Goal: Communication & Community: Answer question/provide support

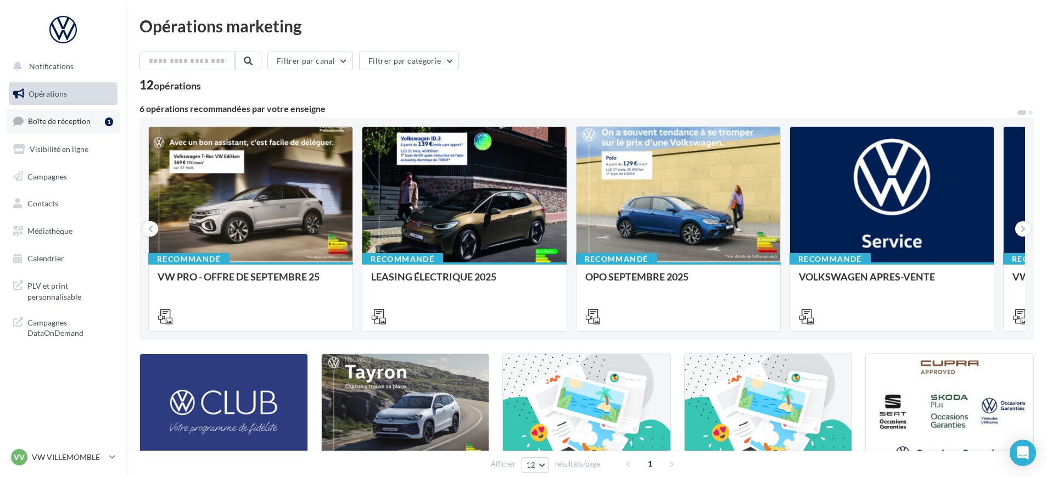
click at [66, 126] on link "Boîte de réception 1" at bounding box center [63, 121] width 113 height 24
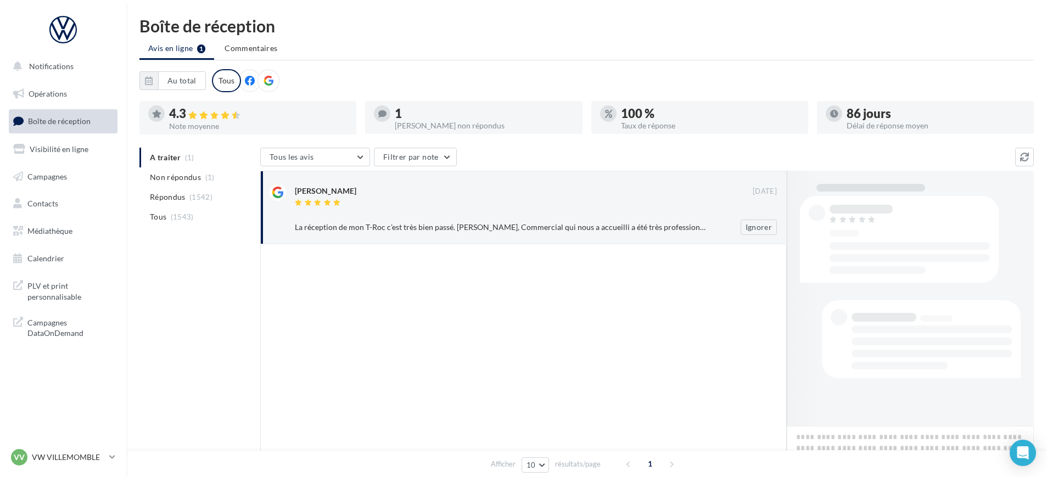
drag, startPoint x: 362, startPoint y: 222, endPoint x: 372, endPoint y: 223, distance: 10.4
click at [362, 222] on div "La réception de mon T-Roc c’est très bien passé. [PERSON_NAME], Commercial qui …" at bounding box center [500, 227] width 411 height 11
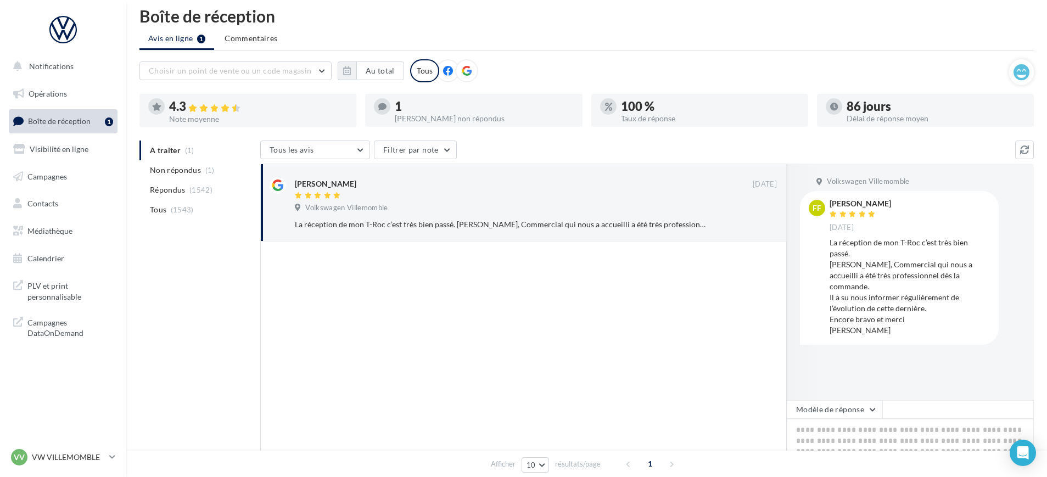
scroll to position [126, 0]
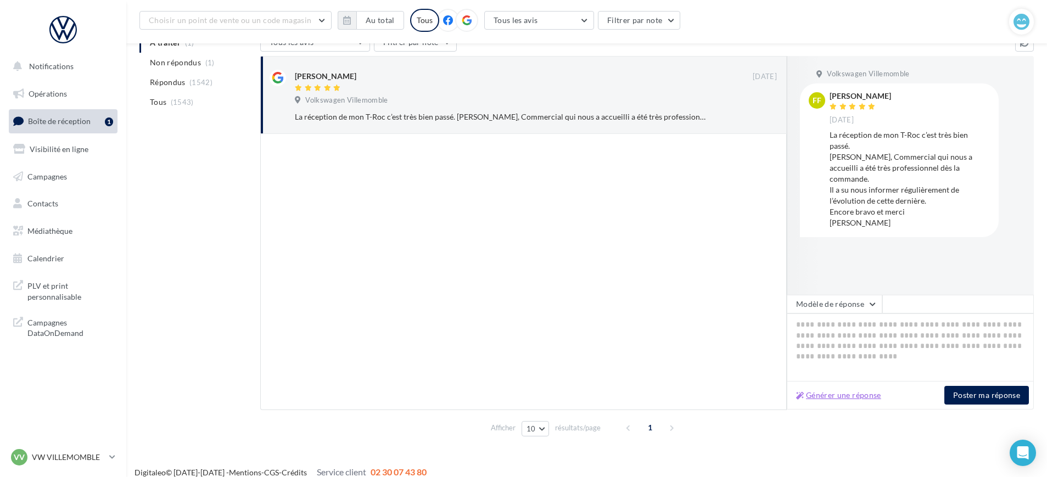
click at [840, 394] on button "Générer une réponse" at bounding box center [838, 395] width 94 height 13
type textarea "**********"
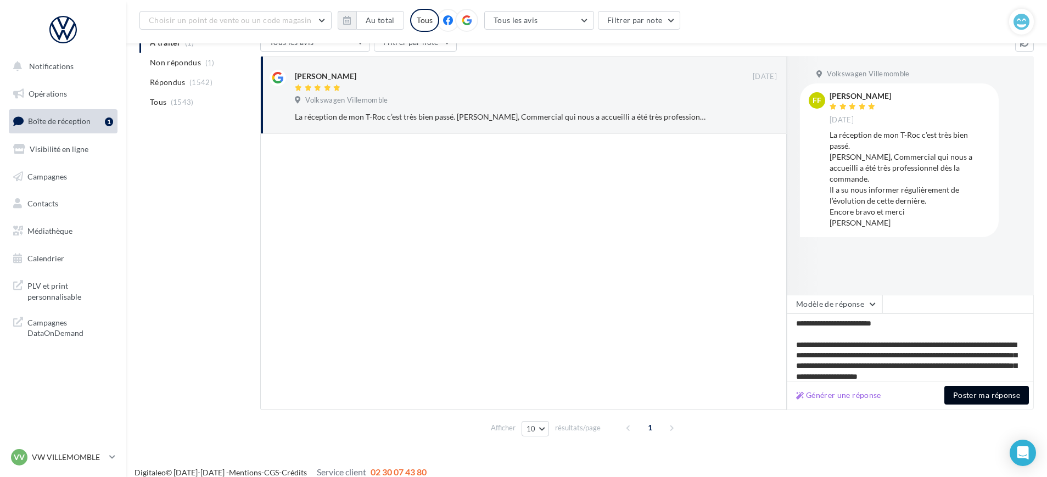
click at [964, 396] on button "Poster ma réponse" at bounding box center [986, 395] width 85 height 19
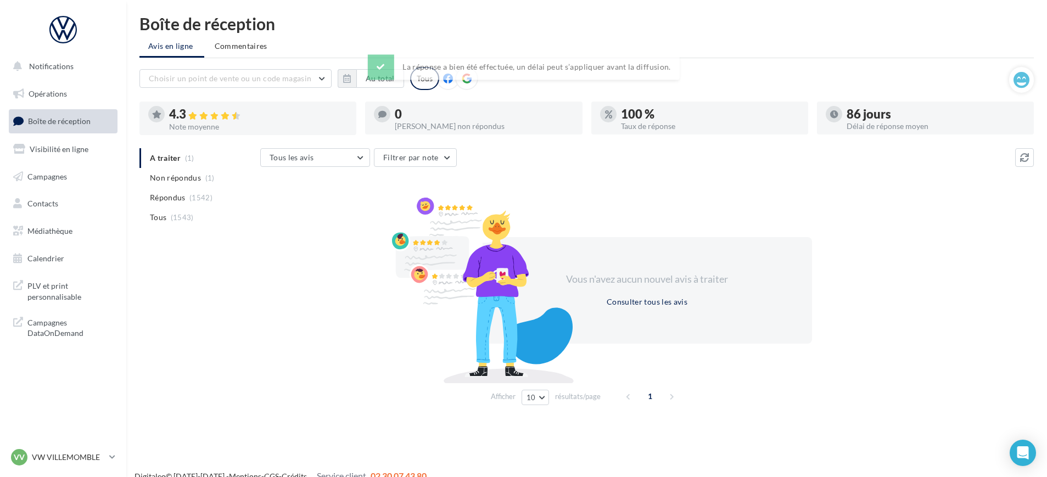
scroll to position [0, 0]
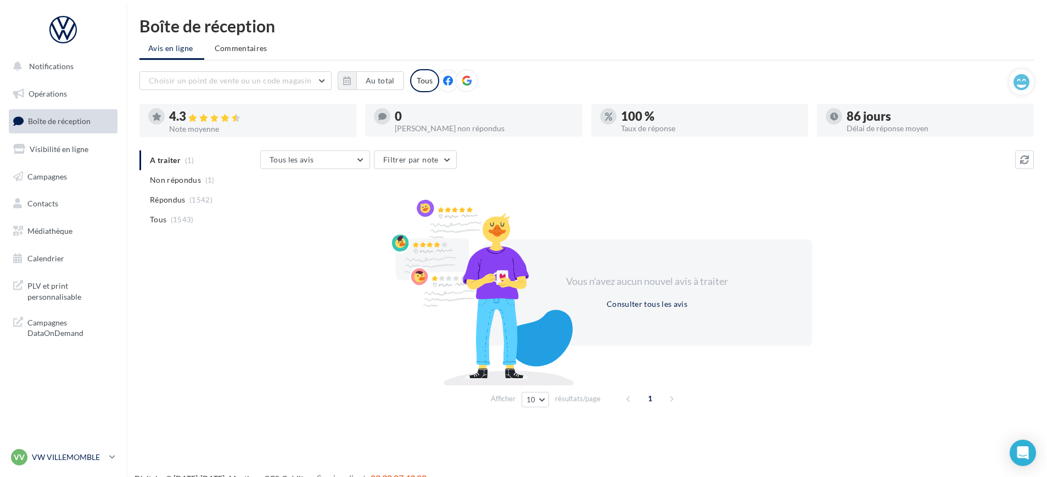
click at [65, 456] on p "VW VILLEMOMBLE" at bounding box center [68, 457] width 73 height 11
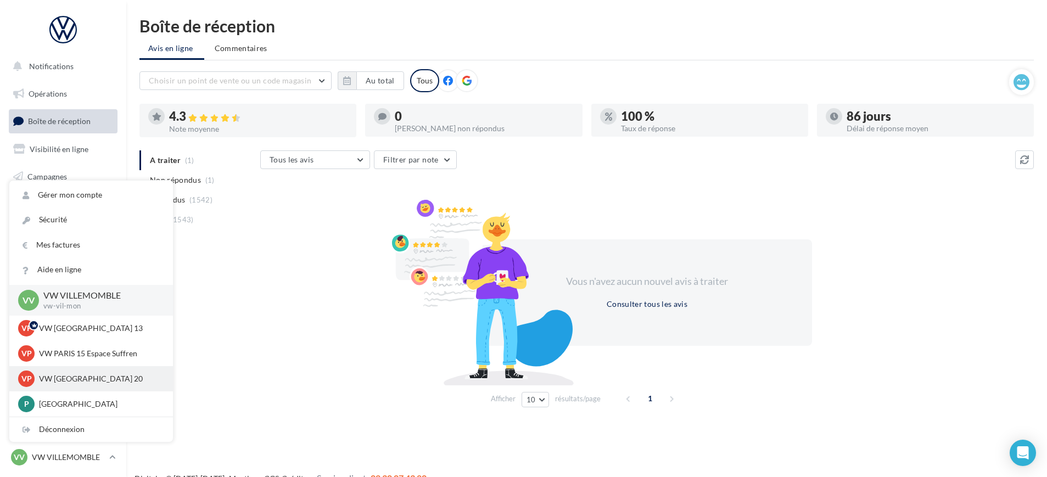
click at [97, 376] on p "VW [GEOGRAPHIC_DATA] 20" at bounding box center [99, 378] width 121 height 11
